Goal: Task Accomplishment & Management: Complete application form

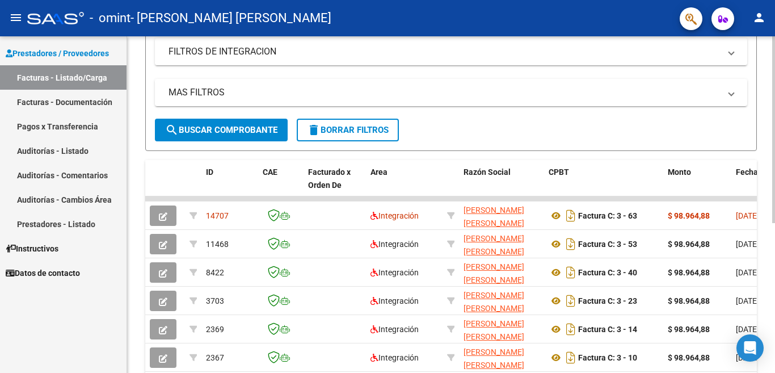
scroll to position [227, 0]
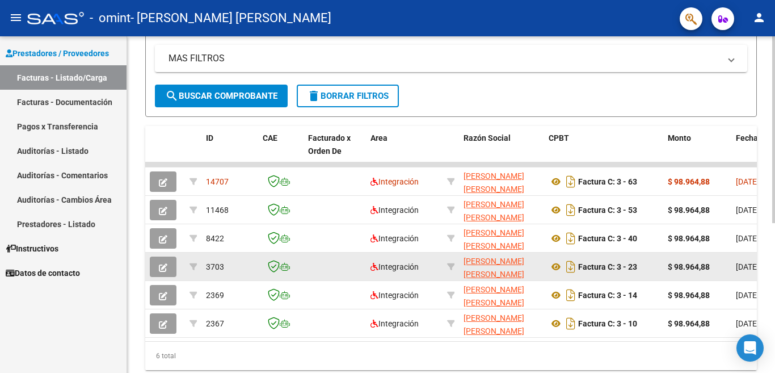
click at [165, 267] on icon "button" at bounding box center [163, 267] width 9 height 9
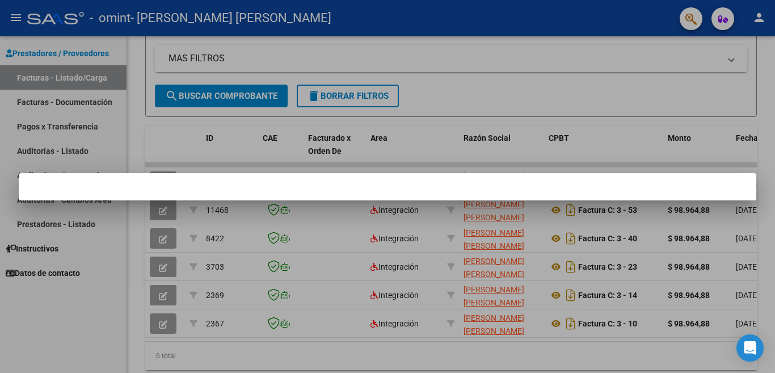
click at [158, 271] on div at bounding box center [387, 186] width 775 height 373
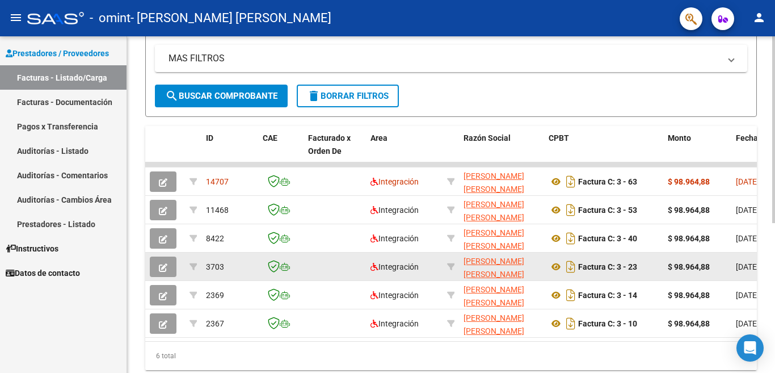
click at [158, 267] on button "button" at bounding box center [163, 266] width 27 height 20
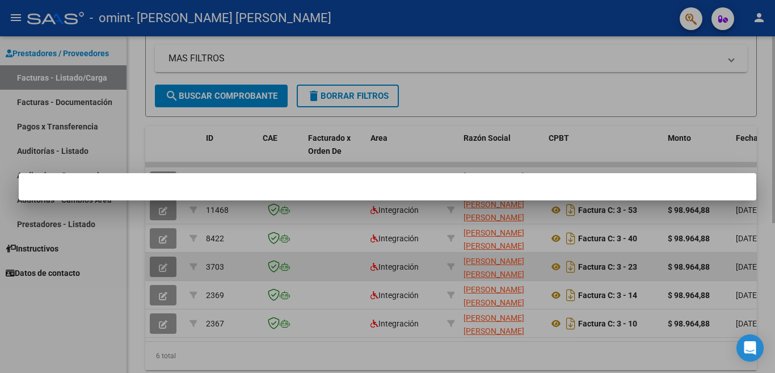
click at [158, 267] on div at bounding box center [387, 186] width 775 height 373
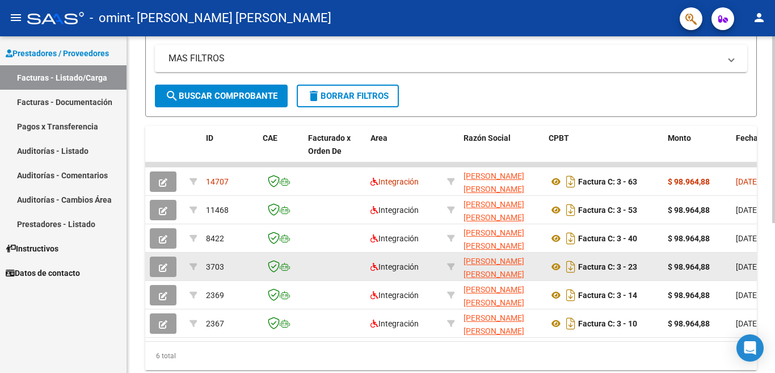
click at [158, 267] on button "button" at bounding box center [163, 266] width 27 height 20
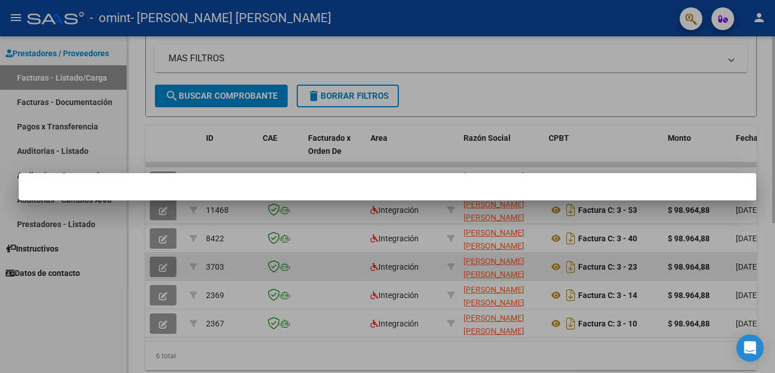
click at [158, 267] on div at bounding box center [387, 186] width 775 height 373
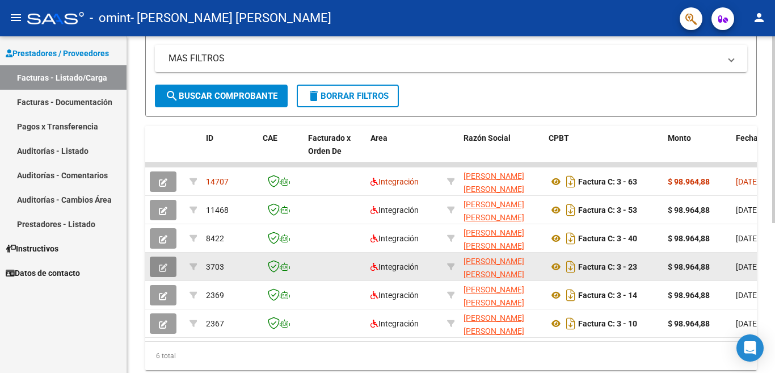
click at [158, 267] on button "button" at bounding box center [163, 266] width 27 height 20
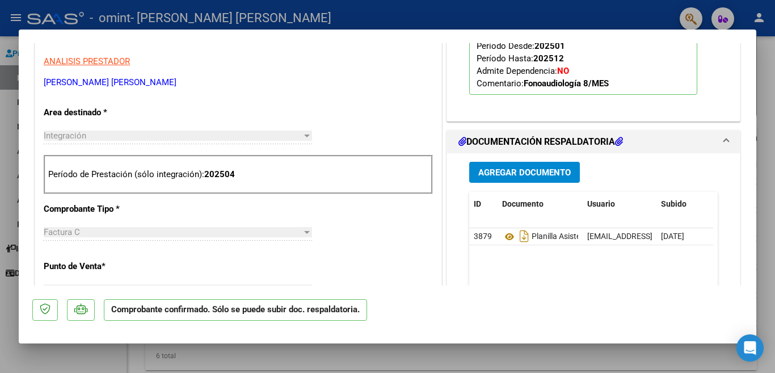
scroll to position [340, 0]
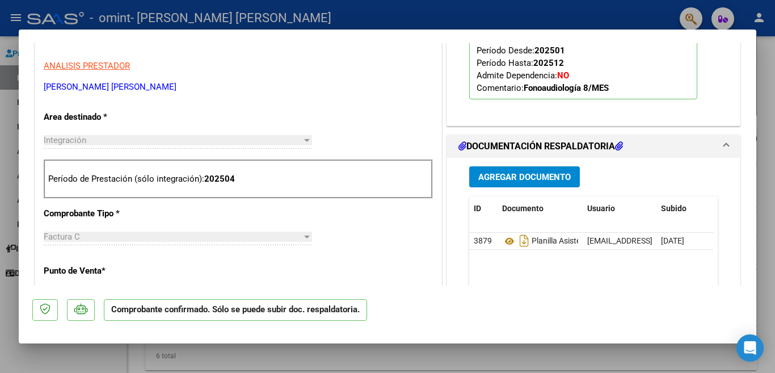
drag, startPoint x: 389, startPoint y: 14, endPoint x: 423, endPoint y: 16, distance: 34.7
click at [390, 14] on div at bounding box center [387, 186] width 775 height 373
type input "$ 0,00"
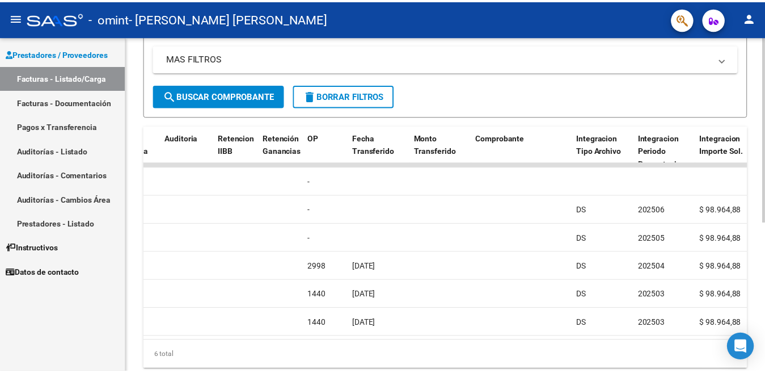
scroll to position [0, 834]
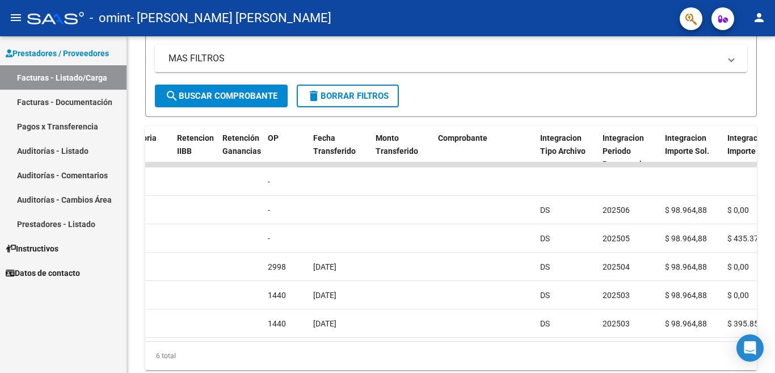
click at [758, 17] on mat-icon "person" at bounding box center [759, 18] width 14 height 14
click at [745, 81] on button "exit_to_app Salir" at bounding box center [735, 74] width 69 height 27
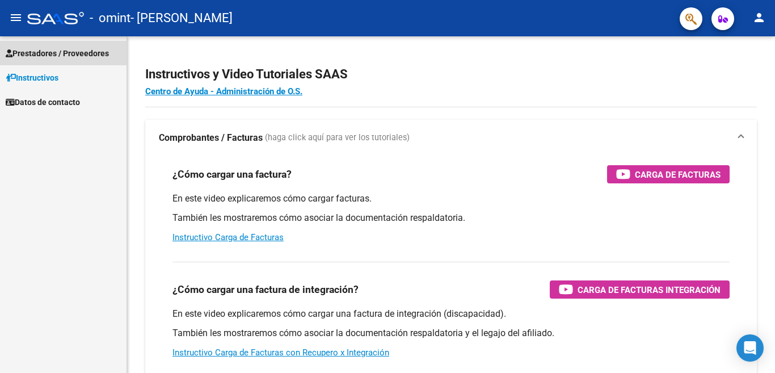
drag, startPoint x: 59, startPoint y: 53, endPoint x: 86, endPoint y: 50, distance: 27.4
click at [60, 54] on span "Prestadores / Proveedores" at bounding box center [57, 53] width 103 height 12
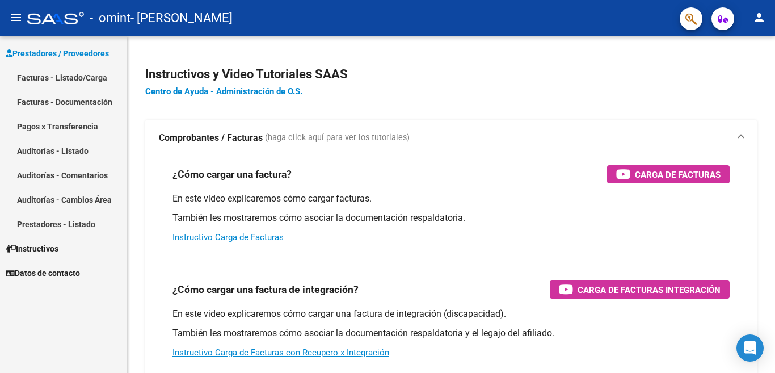
click at [81, 78] on link "Facturas - Listado/Carga" at bounding box center [63, 77] width 127 height 24
